Goal: Check status

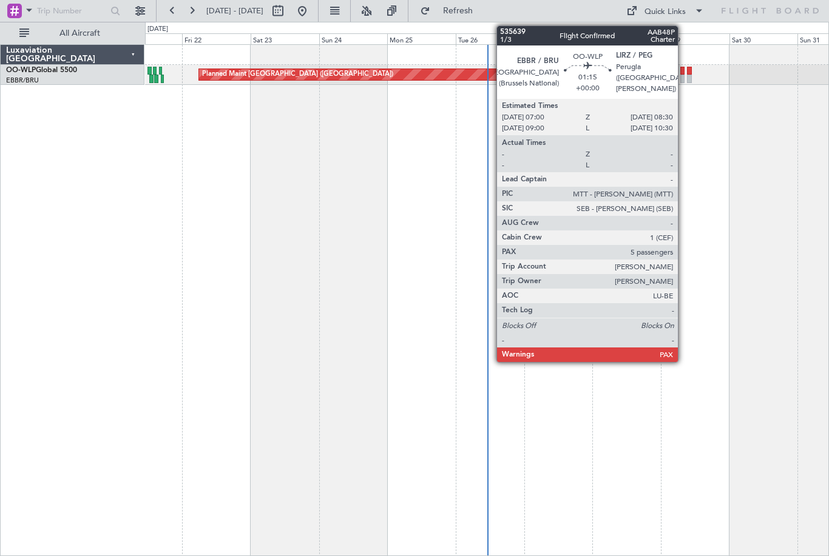
click at [683, 76] on div at bounding box center [682, 79] width 5 height 8
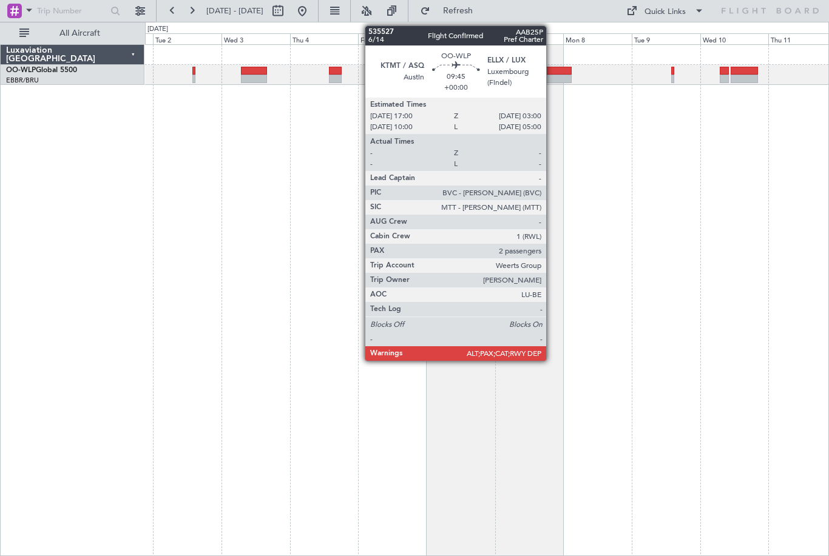
click at [657, 288] on div at bounding box center [487, 300] width 684 height 512
click at [355, 49] on div at bounding box center [486, 55] width 683 height 20
click at [663, 297] on div at bounding box center [487, 300] width 684 height 512
